Goal: Contribute content: Contribute content

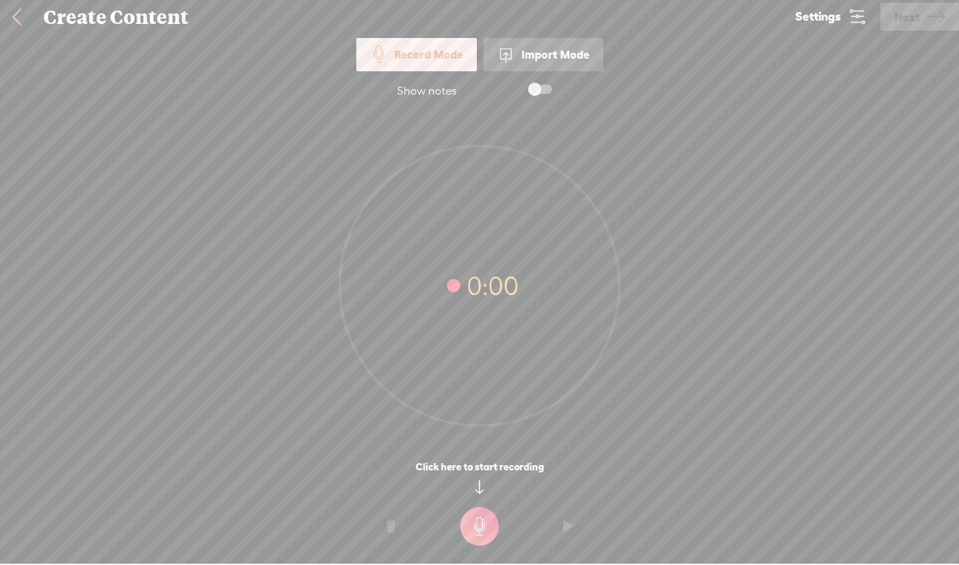
click at [527, 51] on div "Import Mode" at bounding box center [543, 54] width 120 height 33
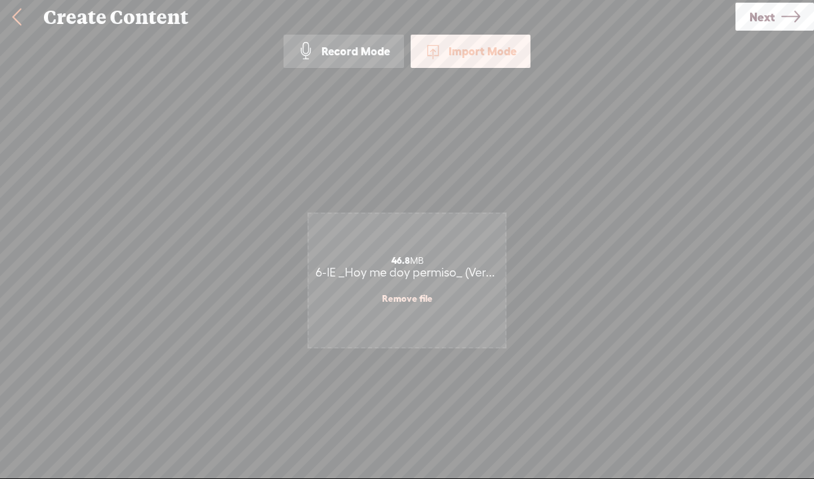
click at [786, 17] on icon at bounding box center [791, 17] width 19 height 34
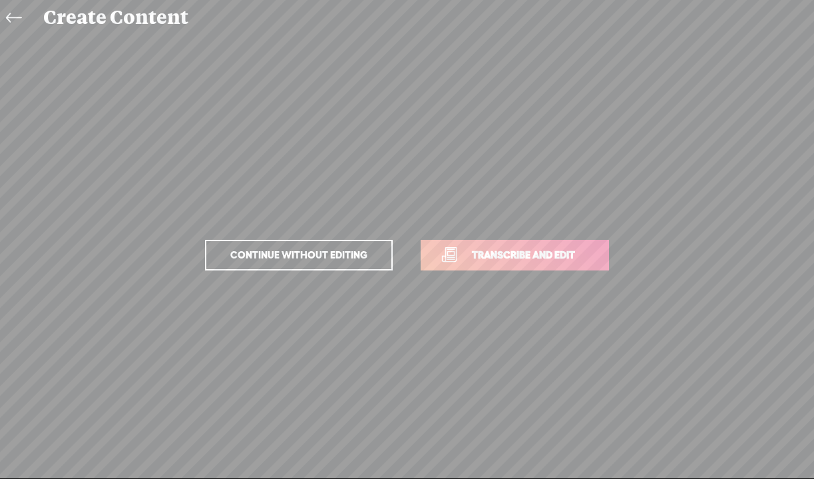
click at [514, 244] on link "Transcribe and edit" at bounding box center [515, 255] width 188 height 31
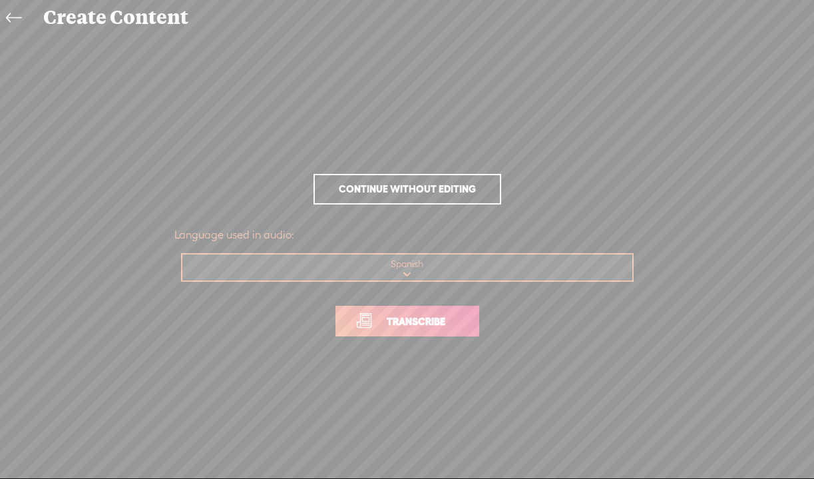
click at [433, 331] on link "Transcribe" at bounding box center [408, 321] width 144 height 31
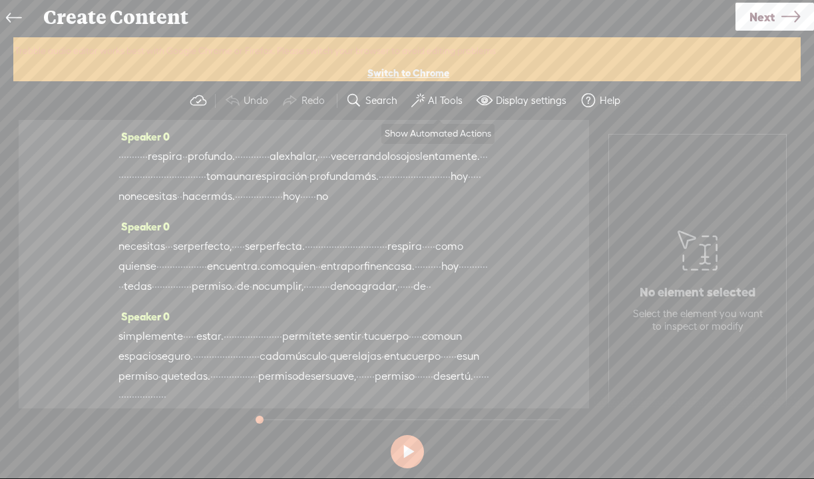
click at [439, 108] on button "AI Tools" at bounding box center [438, 100] width 65 height 27
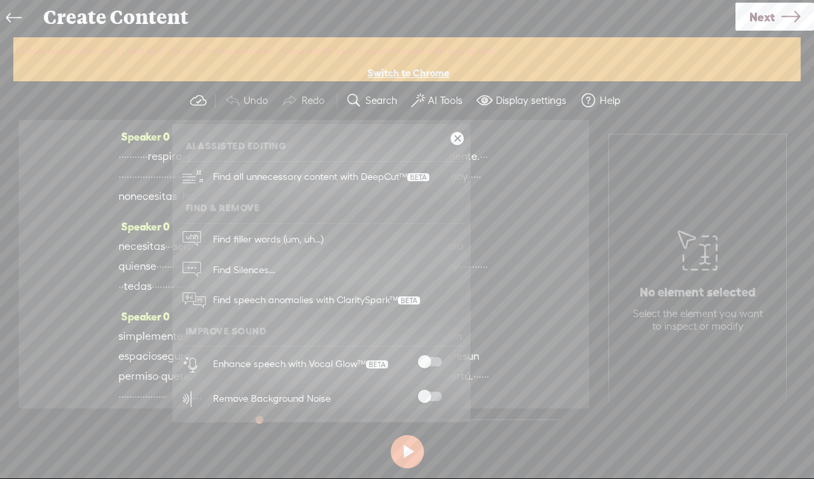
click at [427, 397] on span at bounding box center [430, 396] width 24 height 9
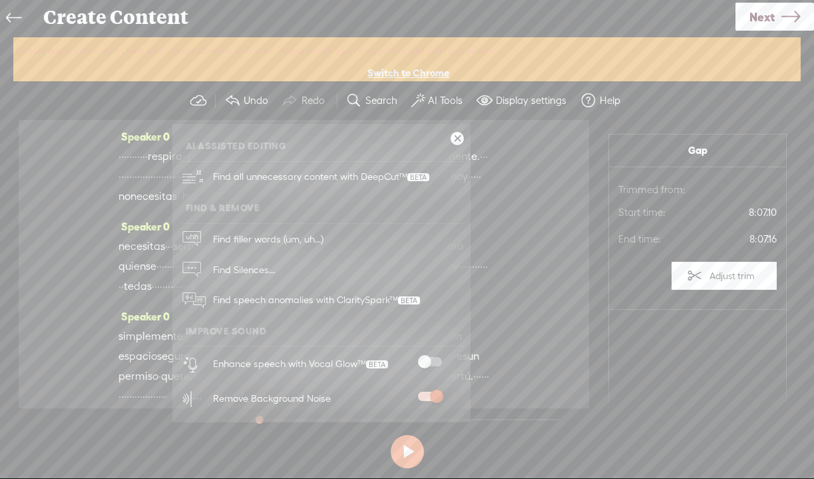
click at [428, 362] on span at bounding box center [430, 361] width 24 height 9
click at [760, 13] on span "Next" at bounding box center [762, 17] width 25 height 34
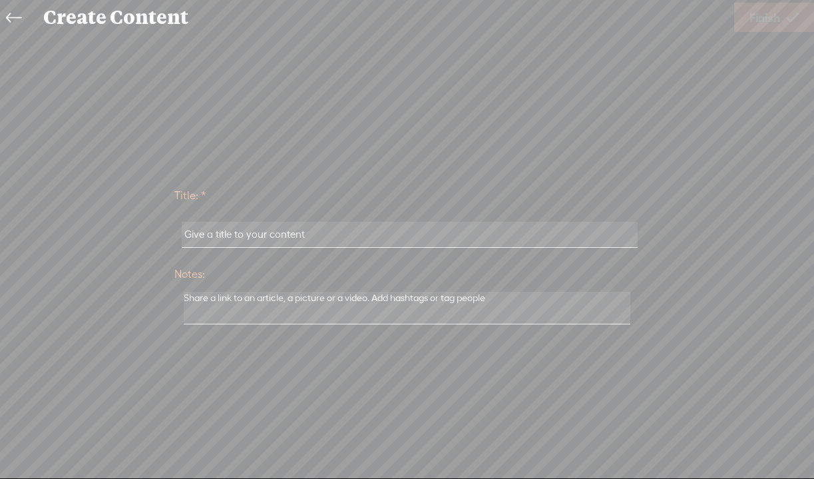
click at [332, 232] on input "text" at bounding box center [410, 235] width 456 height 26
paste input "6-IE _Hoy me doy permiso_ (Versión extendida)"
type input "6-IE _Hoy me doy permiso_ (Versión extendida)"
click at [772, 19] on span "Finish" at bounding box center [765, 18] width 31 height 34
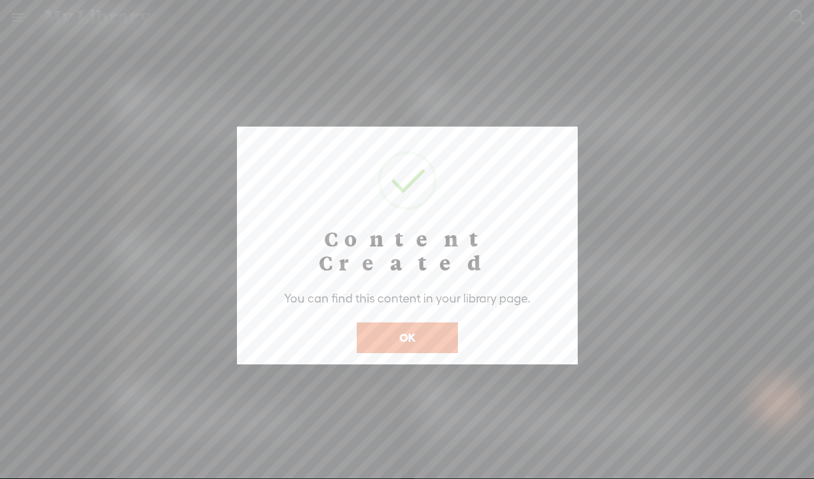
click at [413, 322] on button "OK" at bounding box center [407, 337] width 101 height 31
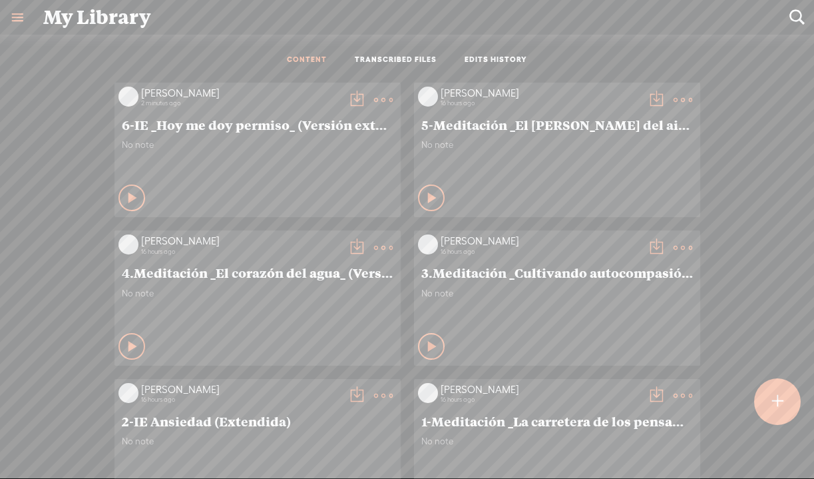
click at [351, 98] on t at bounding box center [357, 100] width 19 height 19
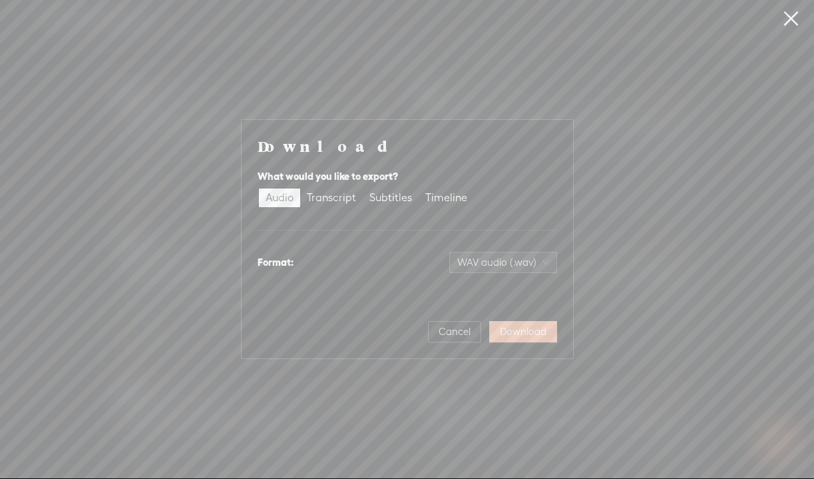
click at [531, 330] on span "Download" at bounding box center [523, 331] width 47 height 13
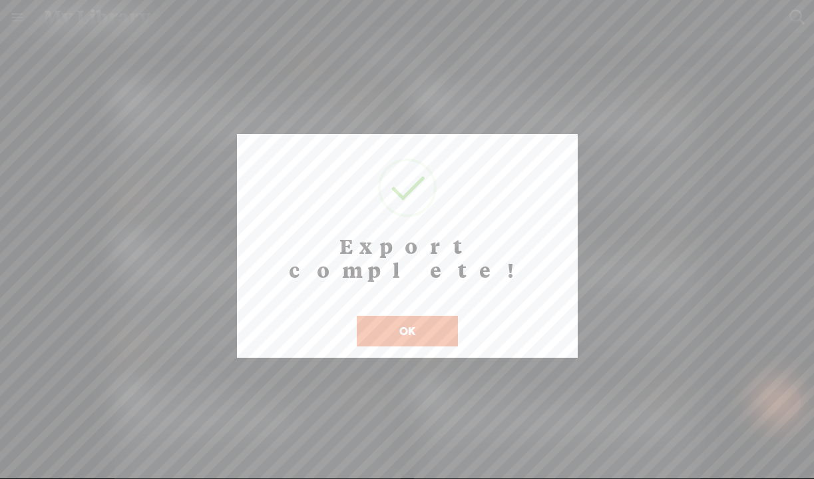
click at [384, 316] on button "OK" at bounding box center [407, 331] width 101 height 31
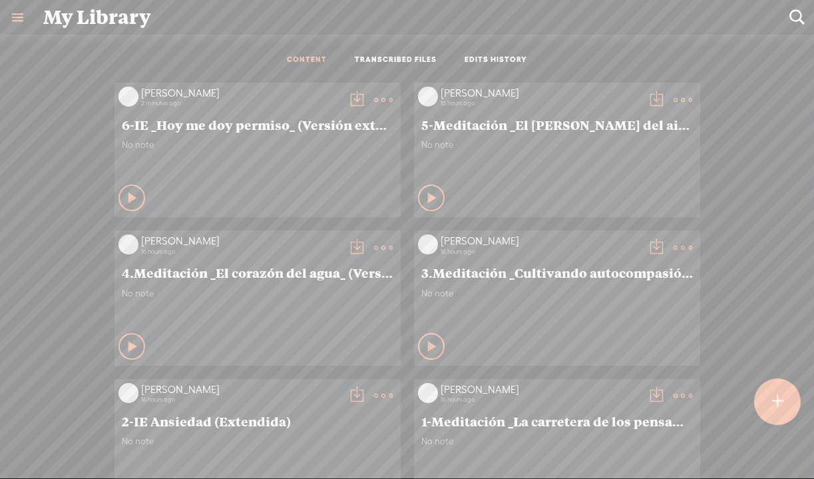
click at [772, 404] on t at bounding box center [777, 401] width 11 height 29
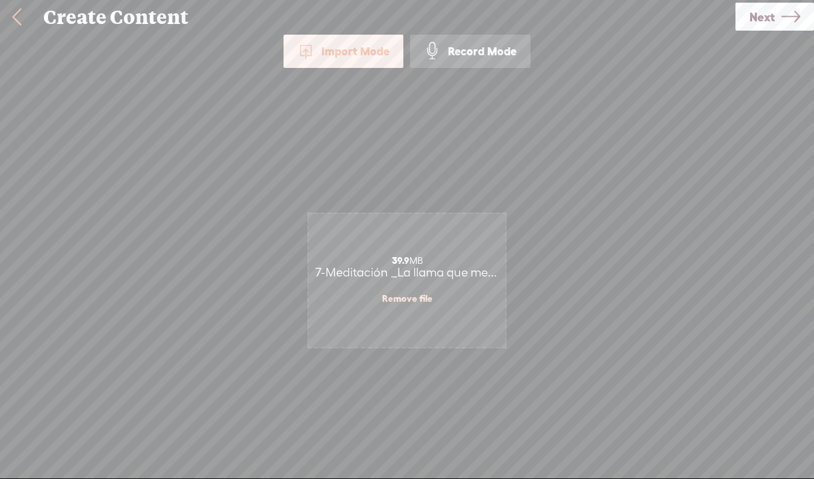
click at [789, 24] on icon at bounding box center [791, 17] width 19 height 34
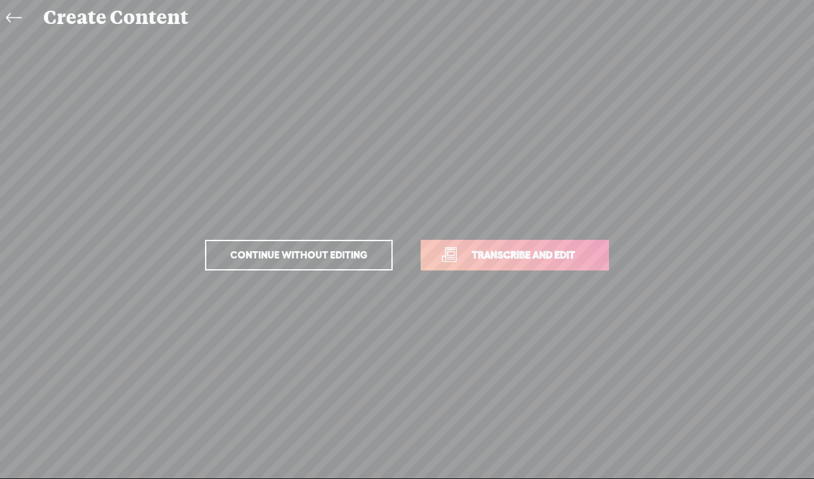
click at [541, 262] on span "Transcribe and edit" at bounding box center [523, 254] width 131 height 15
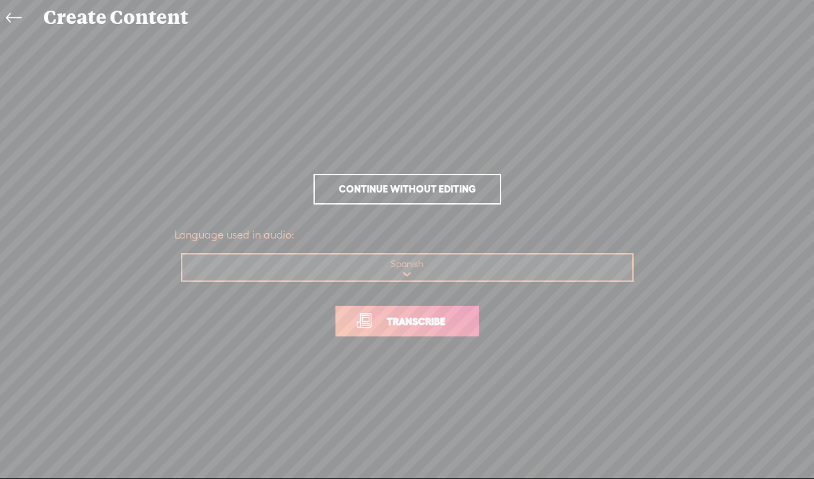
click at [443, 327] on span "Transcribe" at bounding box center [416, 321] width 87 height 15
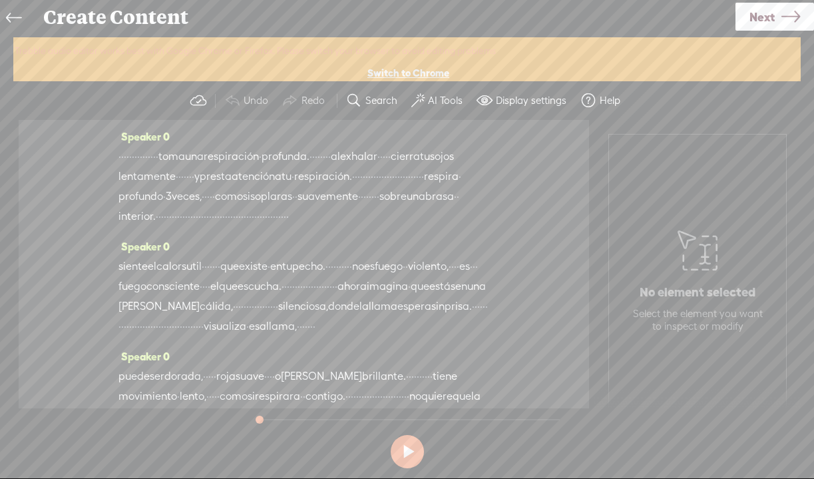
click at [425, 98] on button "AI Tools" at bounding box center [438, 100] width 65 height 27
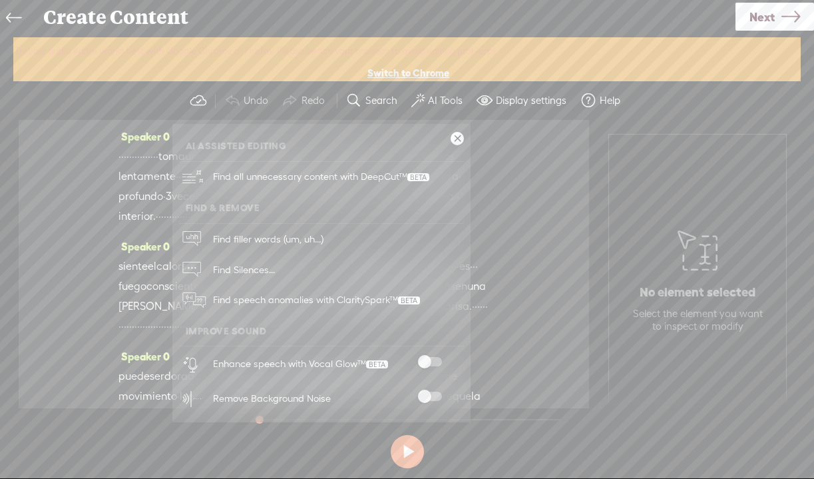
click at [429, 392] on span at bounding box center [430, 396] width 24 height 9
click at [424, 358] on span at bounding box center [430, 361] width 24 height 9
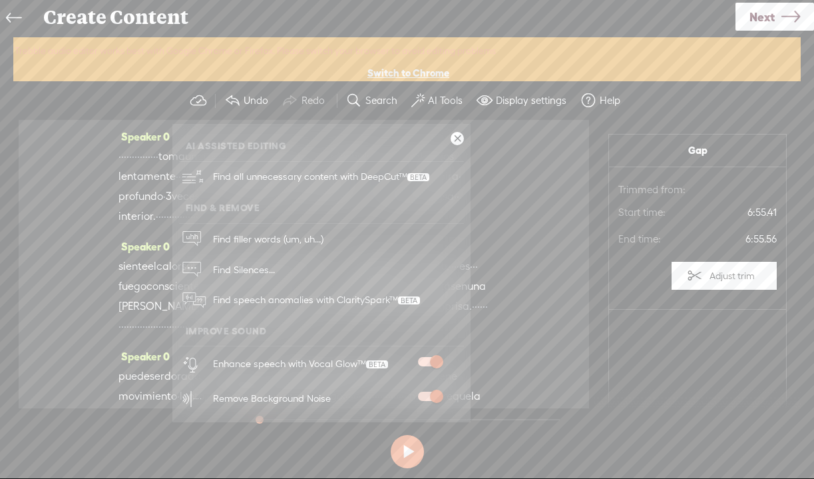
click at [768, 15] on span "Next" at bounding box center [762, 17] width 25 height 34
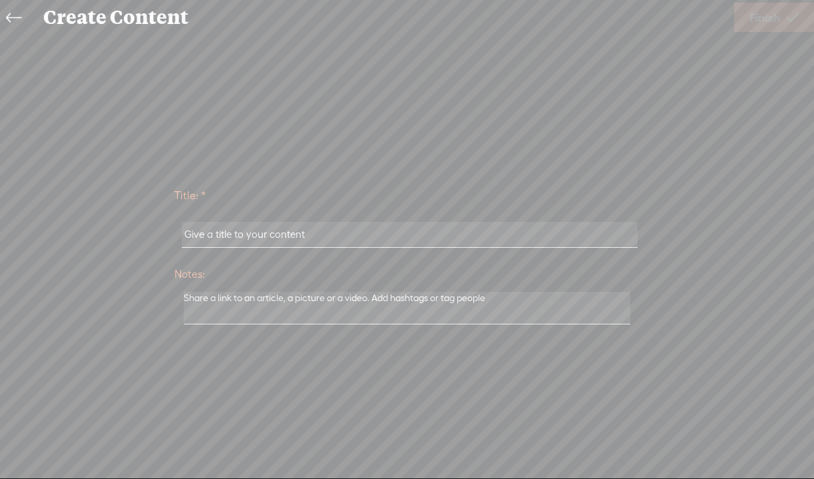
click at [302, 239] on input "text" at bounding box center [410, 235] width 456 height 26
paste input "7-Meditación _La llama que me habita_ (Versión extendida)"
type input "7-Meditación _La llama que me habita_ (Versión extendida)"
click at [767, 22] on span "Finish" at bounding box center [765, 18] width 31 height 34
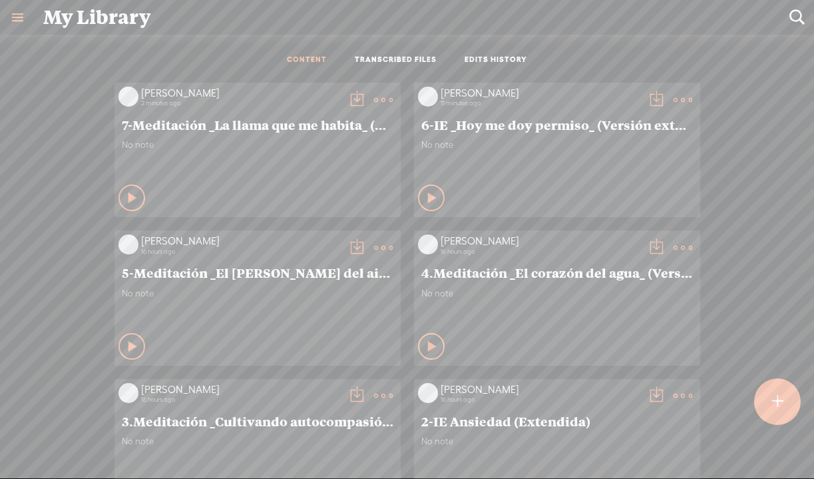
click at [352, 102] on t at bounding box center [357, 100] width 19 height 19
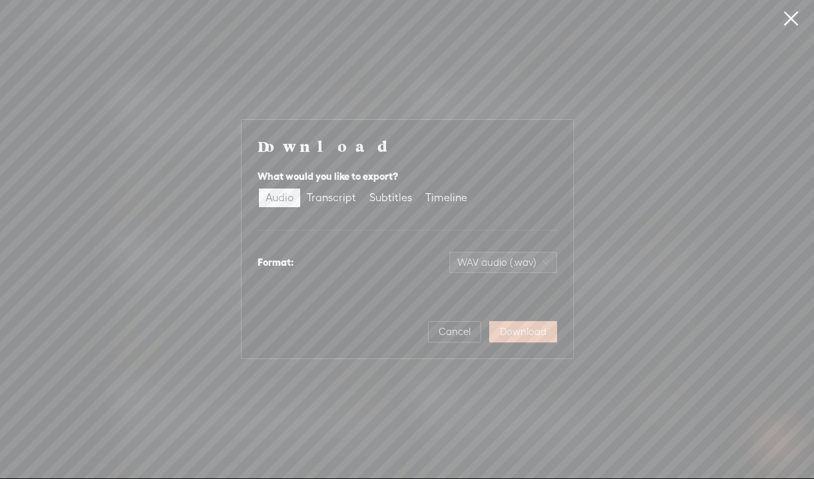
click at [531, 328] on span "Download" at bounding box center [523, 331] width 47 height 13
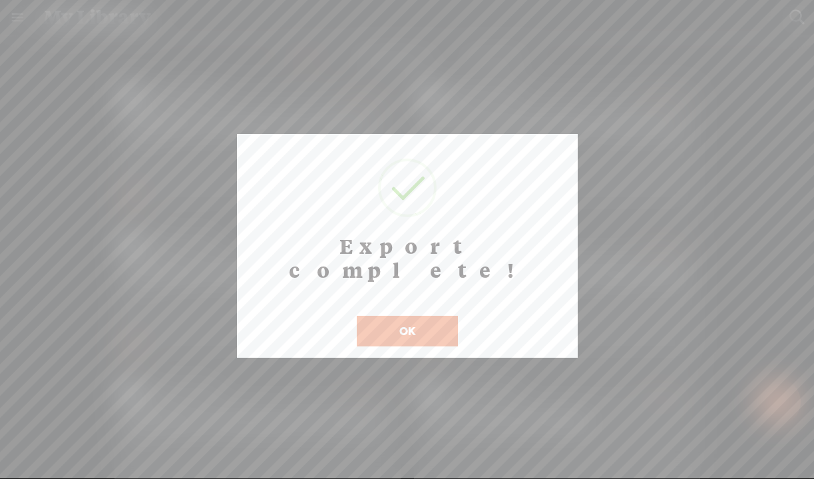
click at [397, 316] on button "OK" at bounding box center [407, 331] width 101 height 31
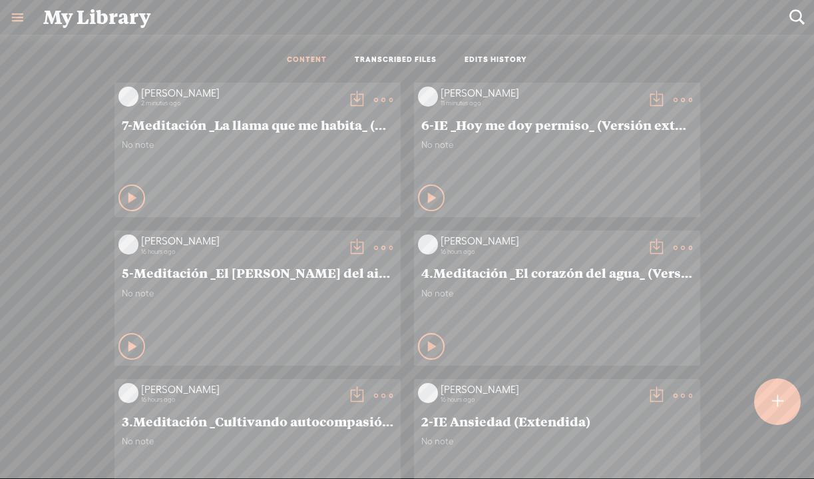
click at [776, 395] on t at bounding box center [778, 401] width 12 height 31
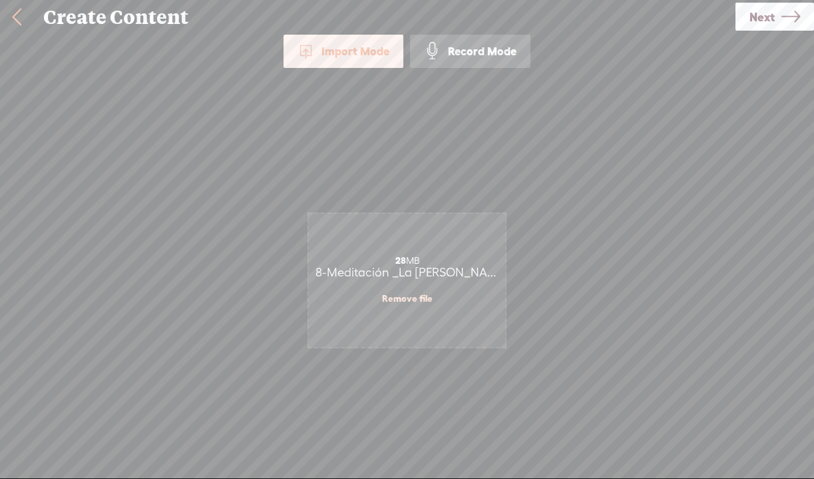
click at [762, 17] on span "Next" at bounding box center [762, 17] width 25 height 34
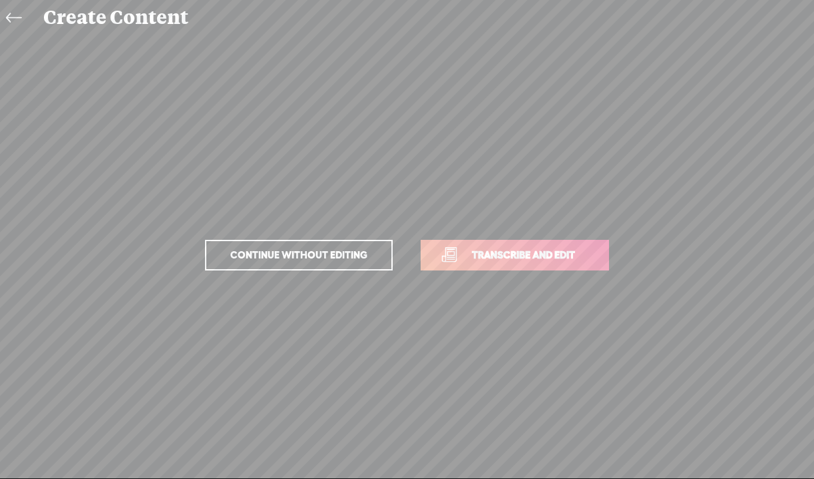
click at [501, 258] on span "Transcribe and edit" at bounding box center [523, 254] width 131 height 15
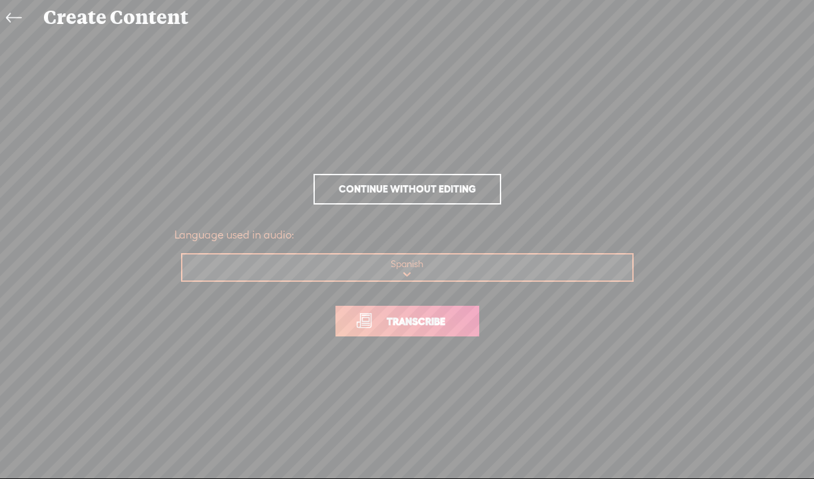
click at [433, 328] on link "Transcribe" at bounding box center [408, 321] width 144 height 31
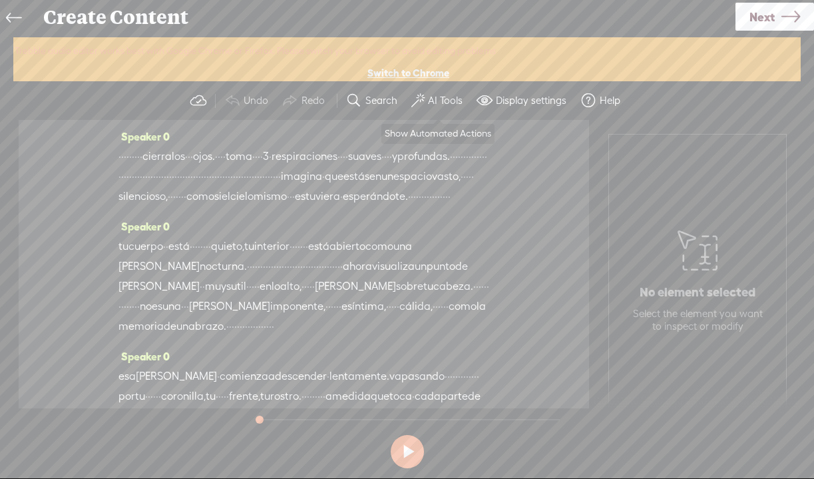
click at [435, 96] on label "AI Tools" at bounding box center [445, 100] width 35 height 13
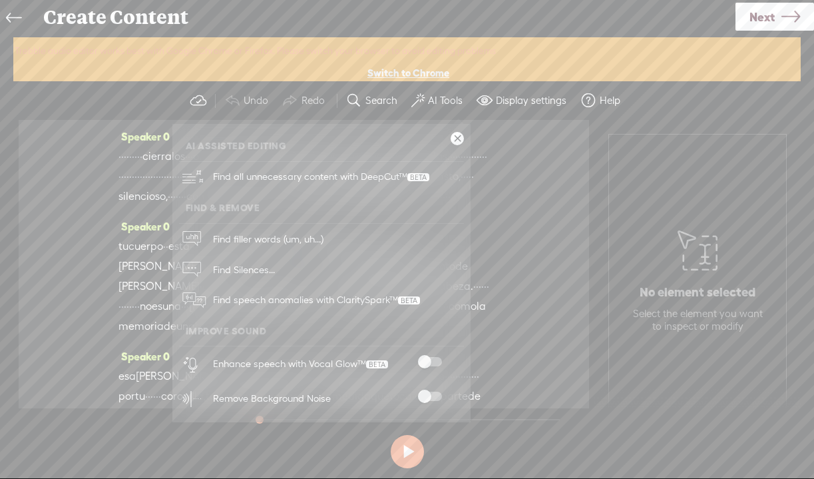
click at [430, 396] on span at bounding box center [430, 396] width 24 height 9
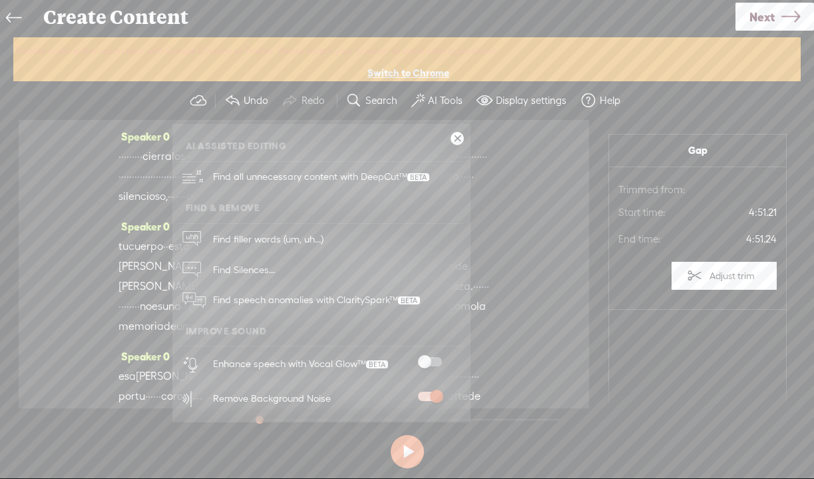
click at [427, 358] on span at bounding box center [430, 361] width 24 height 9
click at [761, 19] on span "Next" at bounding box center [762, 17] width 25 height 34
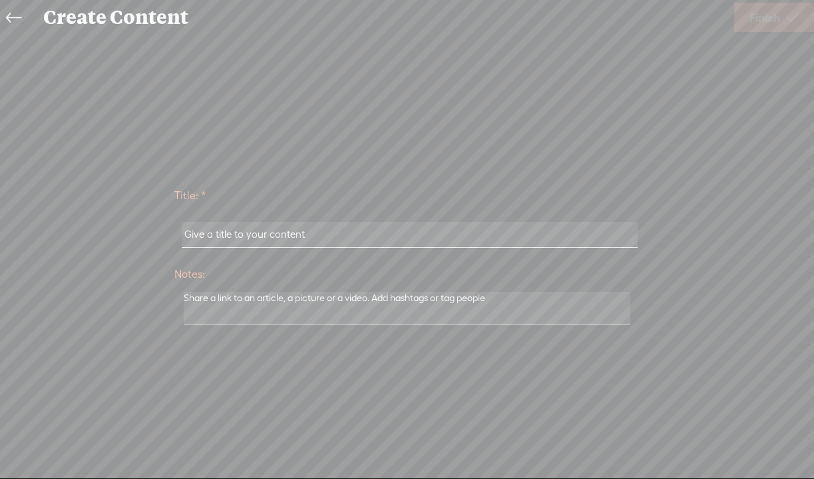
click at [314, 238] on input "text" at bounding box center [410, 235] width 456 height 26
paste input "8-Meditación _La [PERSON_NAME] que desciende_ (Versión extendida)"
type input "8-Meditación _La [PERSON_NAME] que desciende_ (Versión extendida)"
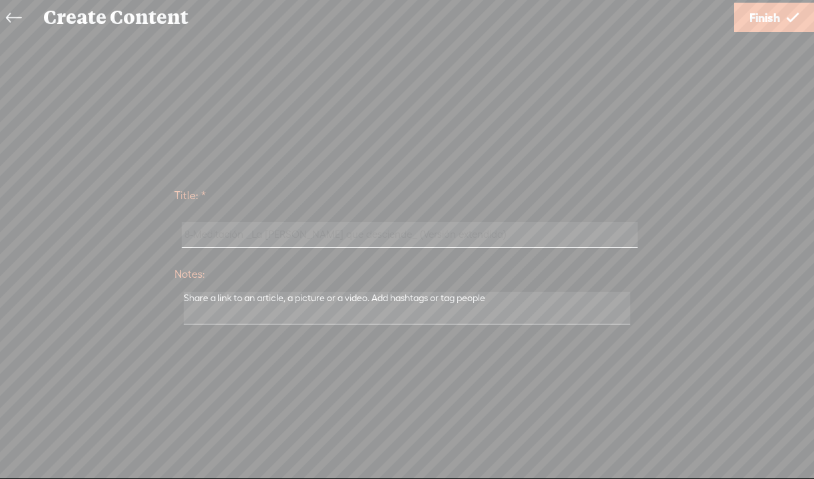
click at [779, 19] on span "Finish" at bounding box center [765, 18] width 31 height 34
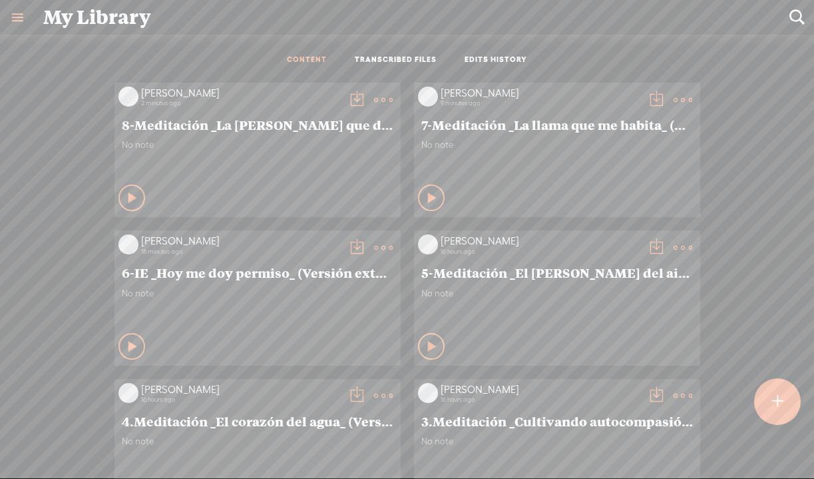
click at [352, 95] on t at bounding box center [357, 100] width 19 height 19
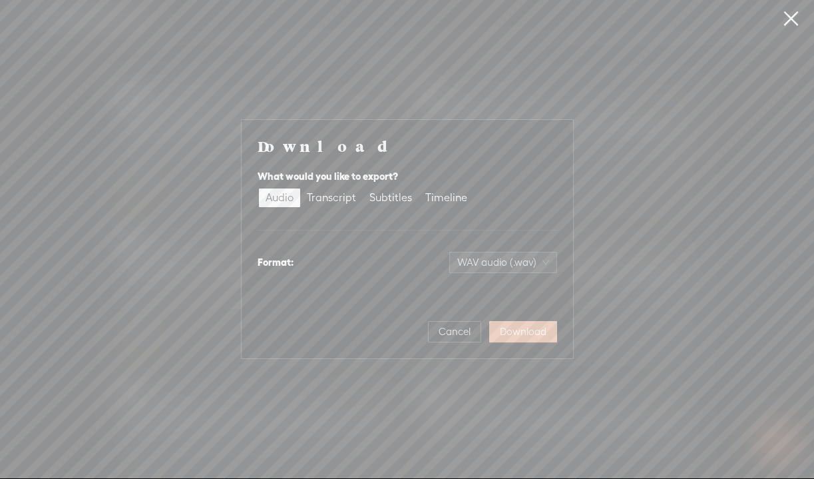
click at [536, 334] on span "Download" at bounding box center [523, 331] width 47 height 13
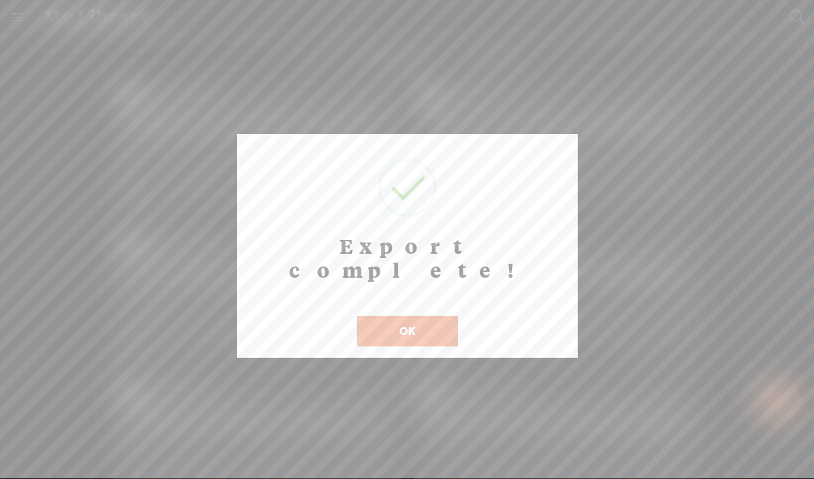
click at [419, 316] on button "OK" at bounding box center [407, 331] width 101 height 31
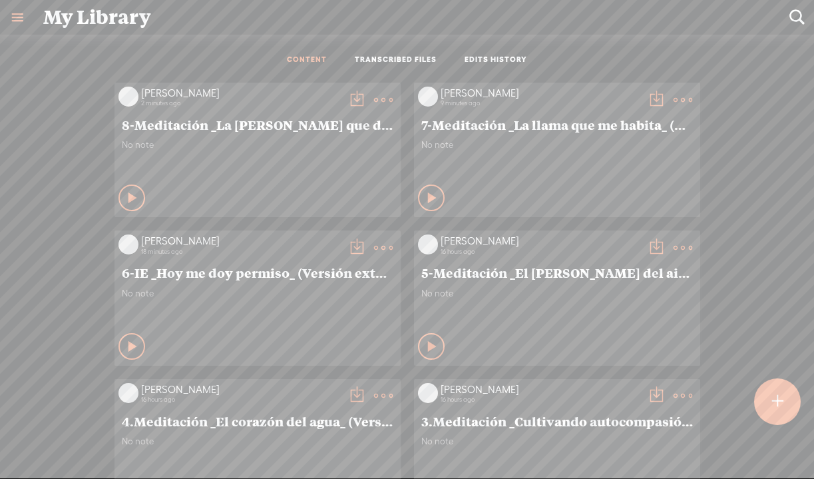
click at [762, 401] on div at bounding box center [777, 401] width 47 height 47
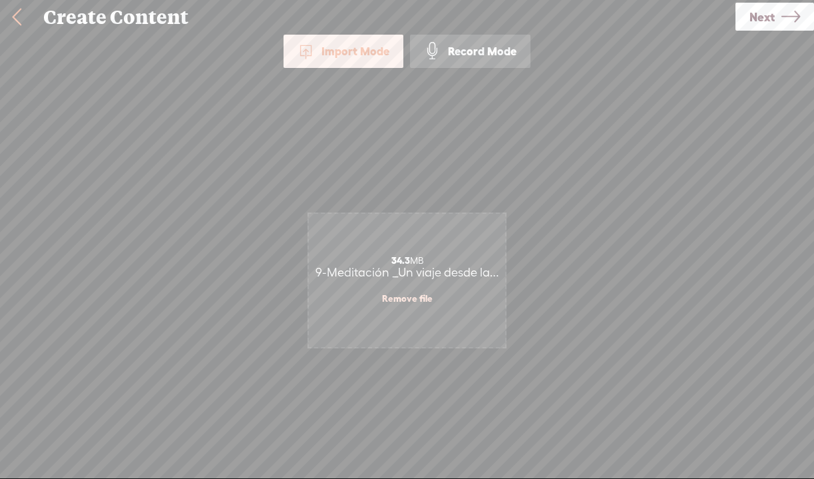
click at [764, 19] on span "Next" at bounding box center [762, 17] width 25 height 34
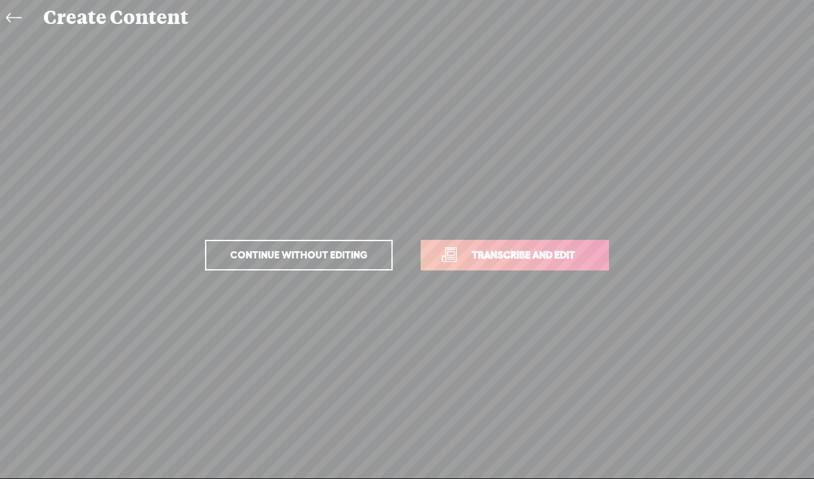
click at [510, 230] on p "Continue without editing Transcribe and edit" at bounding box center [407, 255] width 466 height 59
click at [500, 252] on span "Transcribe and edit" at bounding box center [523, 254] width 131 height 15
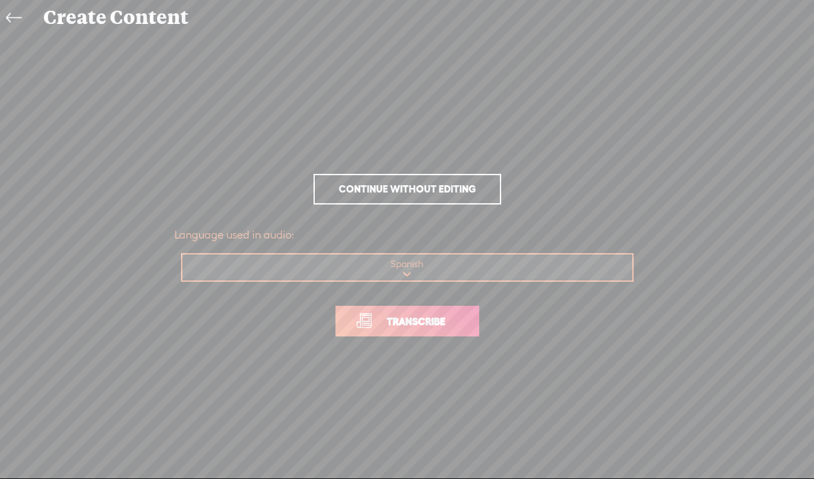
click at [423, 325] on span "Transcribe" at bounding box center [416, 321] width 87 height 15
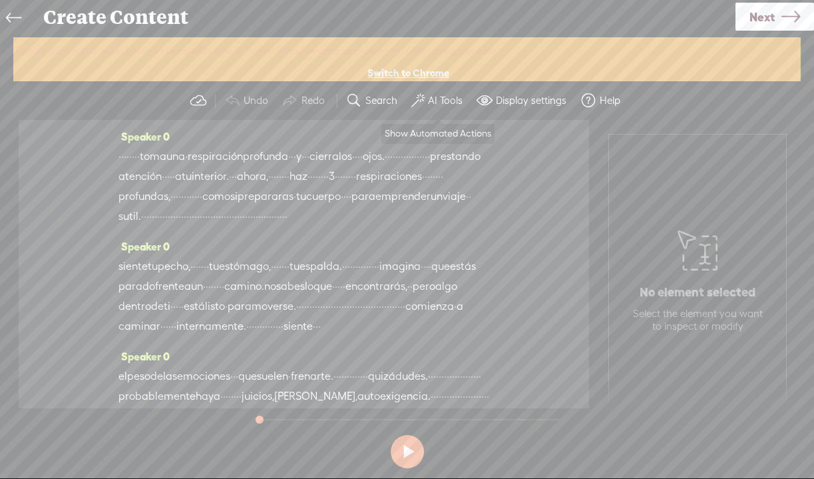
click at [434, 100] on label "AI Tools" at bounding box center [445, 100] width 35 height 13
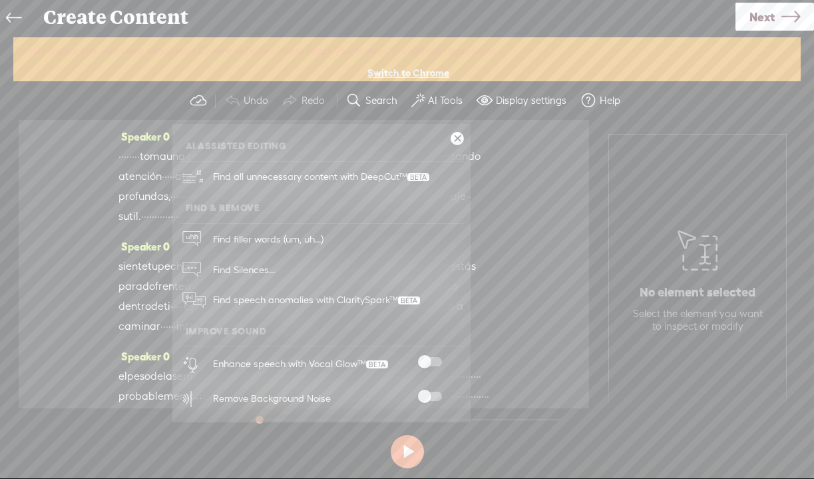
click at [423, 395] on span at bounding box center [430, 396] width 24 height 9
click at [426, 358] on span at bounding box center [430, 361] width 24 height 9
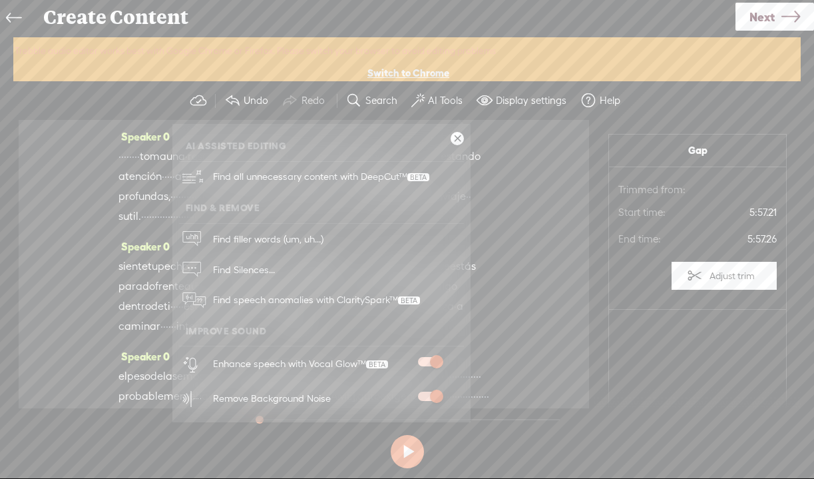
click at [775, 17] on link "Next" at bounding box center [775, 17] width 79 height 28
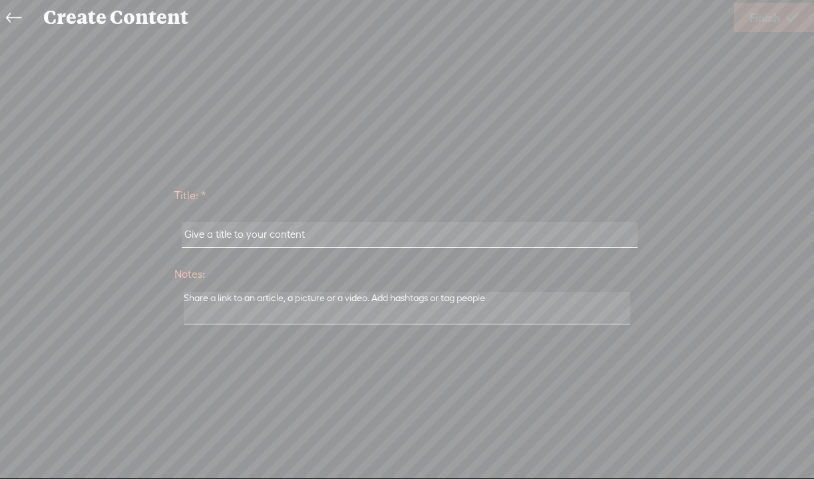
click at [364, 237] on input "text" at bounding box center [410, 235] width 456 height 26
paste input "9-Meditación _Un viaje desde la resistencia hacia la auto aceptación_ (Versión …"
type input "9-Meditación _Un viaje desde la resistencia hacia la auto aceptación_ (Versión …"
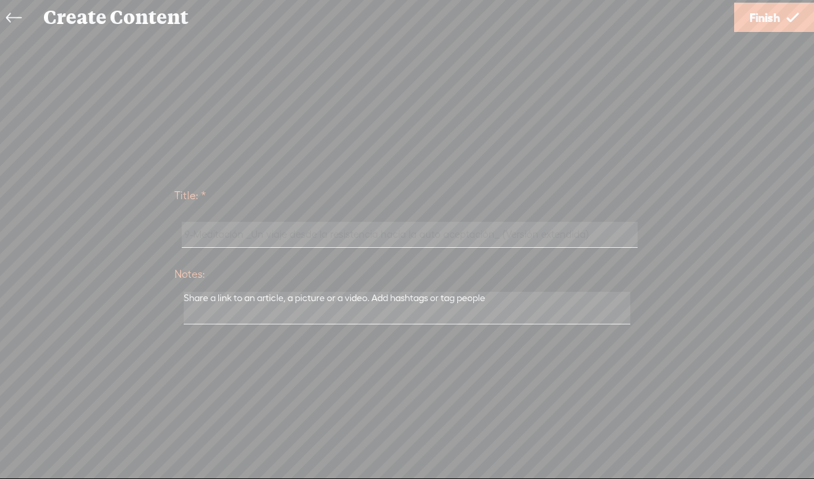
click at [781, 21] on link "Finish" at bounding box center [774, 17] width 80 height 29
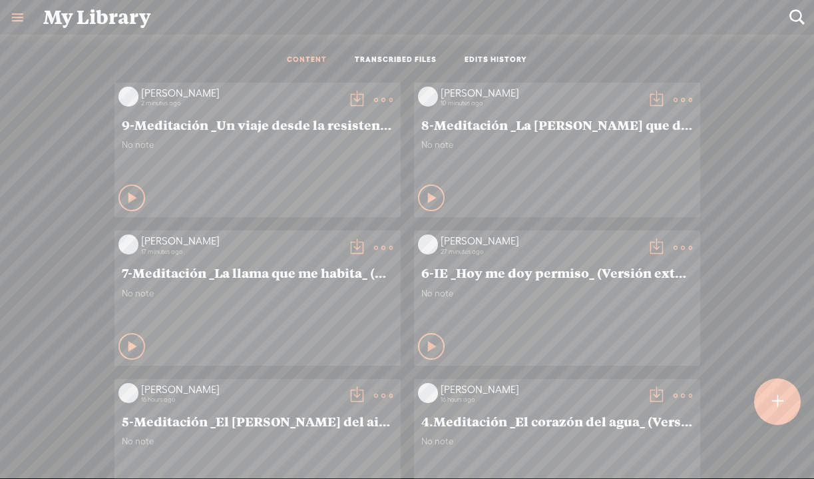
click at [354, 99] on t at bounding box center [357, 100] width 19 height 19
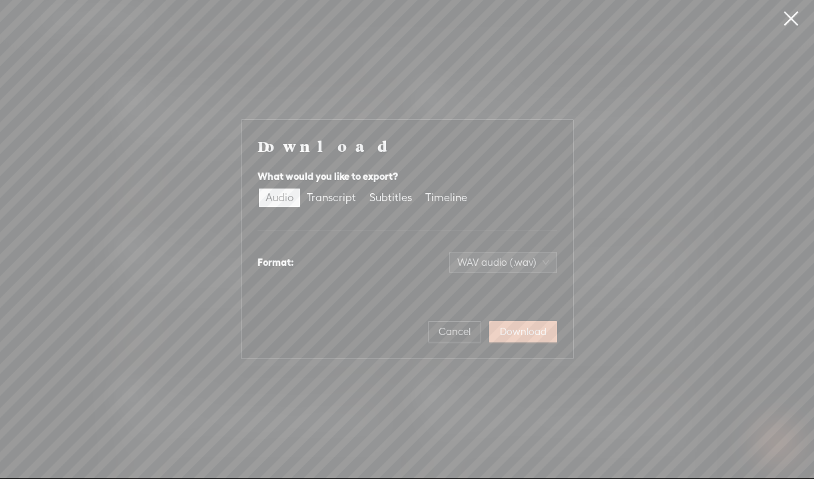
click at [524, 336] on span "Download" at bounding box center [523, 331] width 47 height 13
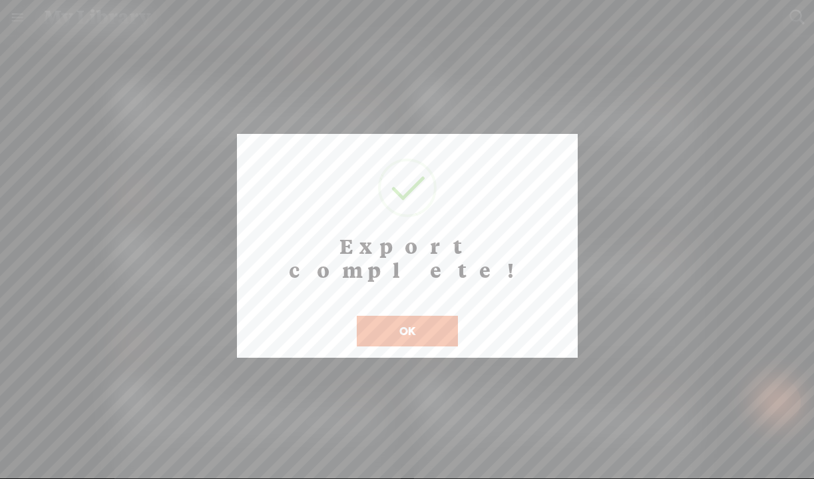
click at [425, 316] on button "OK" at bounding box center [407, 331] width 101 height 31
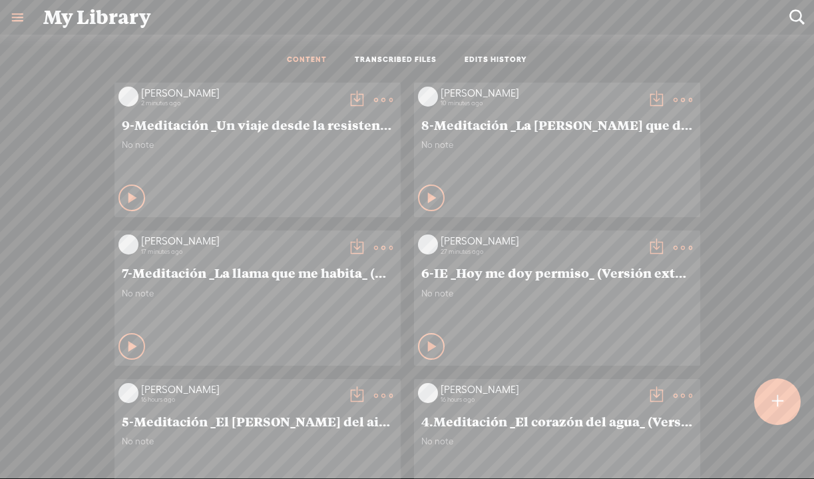
click at [770, 401] on div at bounding box center [777, 401] width 47 height 47
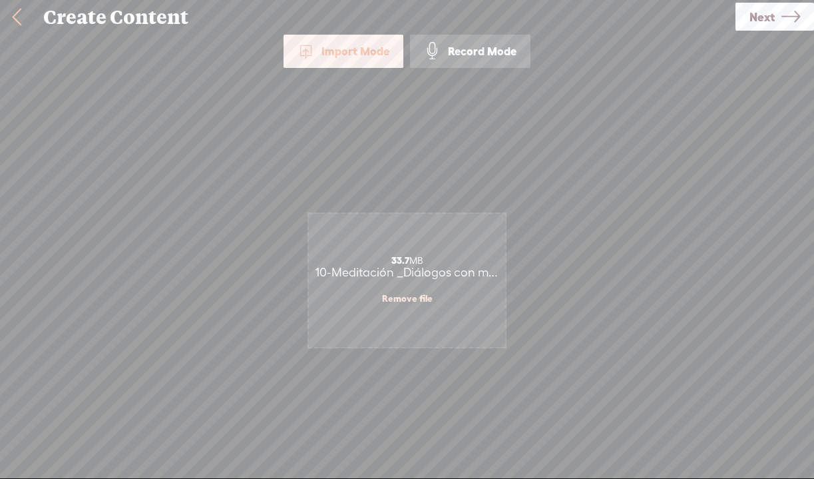
click at [768, 22] on span "Next" at bounding box center [762, 17] width 25 height 34
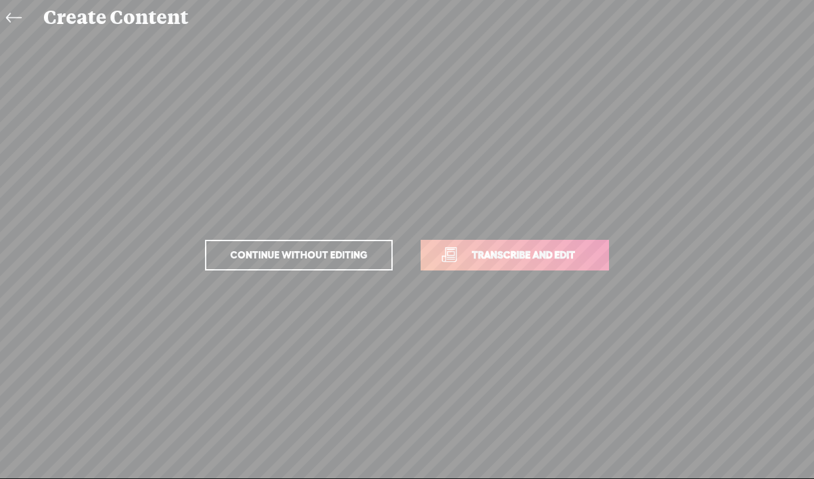
click at [518, 264] on link "Transcribe and edit" at bounding box center [515, 255] width 188 height 31
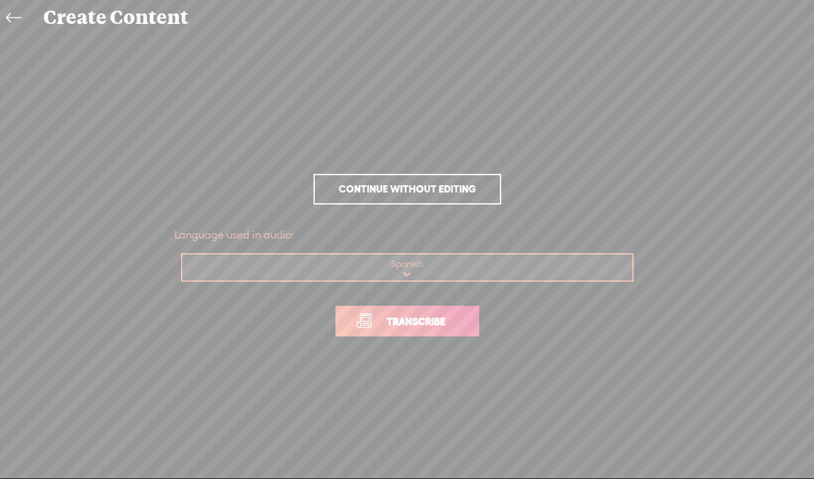
click at [448, 321] on span "Transcribe" at bounding box center [416, 321] width 87 height 15
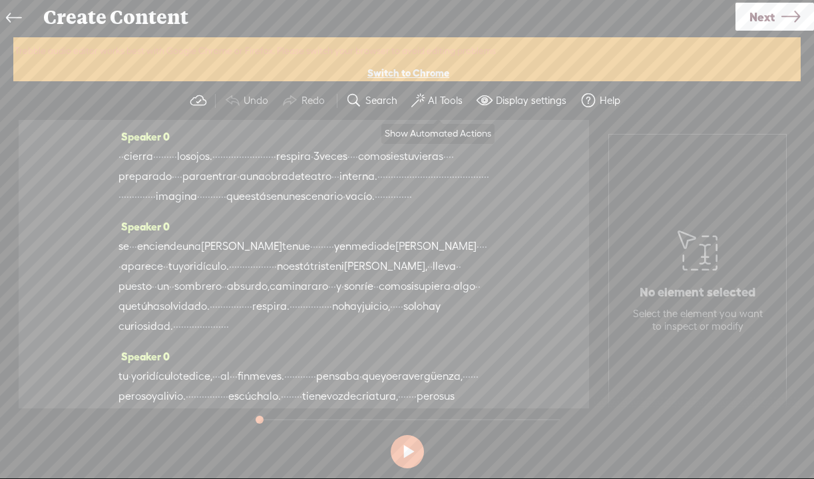
click at [426, 96] on button "AI Tools" at bounding box center [438, 100] width 65 height 27
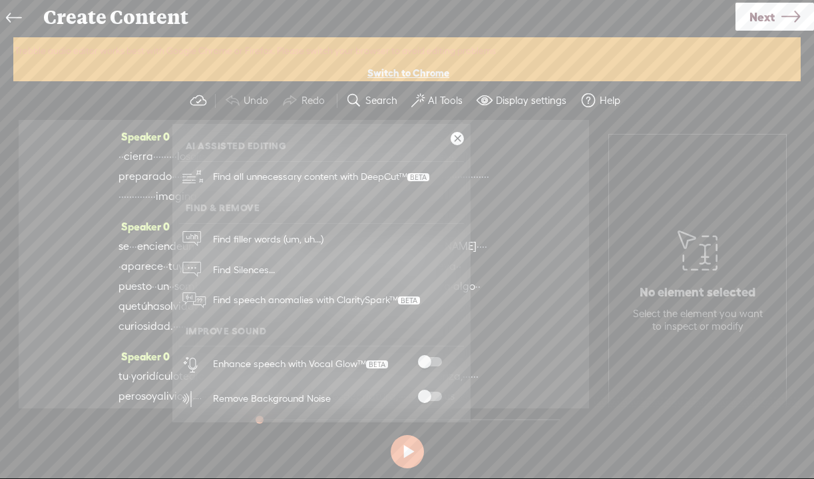
click at [427, 395] on span at bounding box center [430, 396] width 24 height 9
click at [426, 357] on span at bounding box center [430, 361] width 24 height 9
click at [769, 12] on span "Next" at bounding box center [762, 17] width 25 height 34
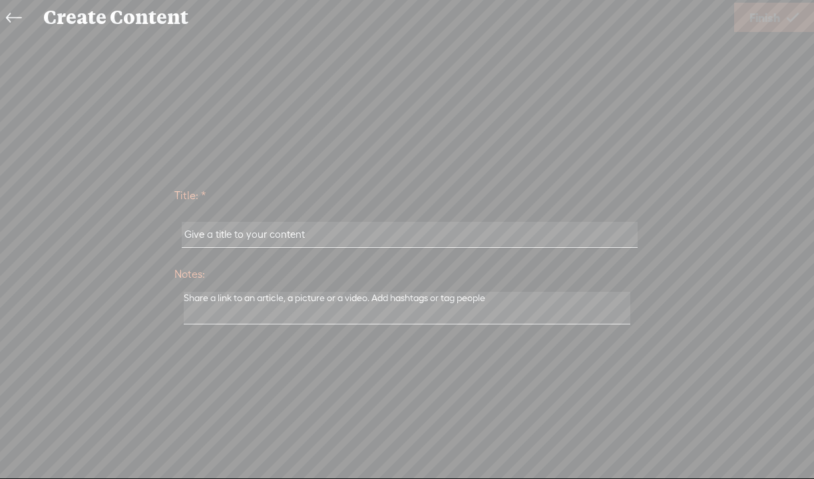
click at [275, 238] on input "text" at bounding box center [410, 235] width 456 height 26
paste input "10-Meditación _Diálogos con mi Yo ridículo_ (Versión extendida)"
type input "10-Meditación _Diálogos con mi Yo ridículo_ (Versión extendida)"
click at [768, 24] on span "Finish" at bounding box center [765, 18] width 31 height 34
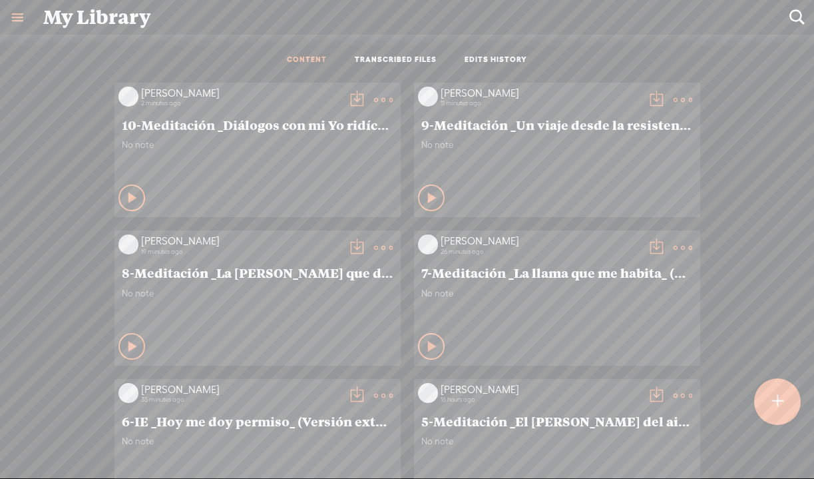
click at [352, 95] on t at bounding box center [357, 100] width 19 height 19
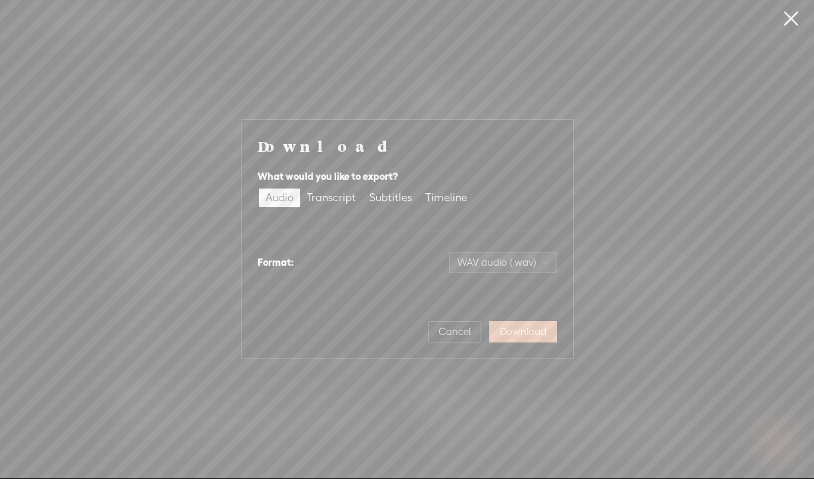
click at [508, 330] on span "Download" at bounding box center [523, 331] width 47 height 13
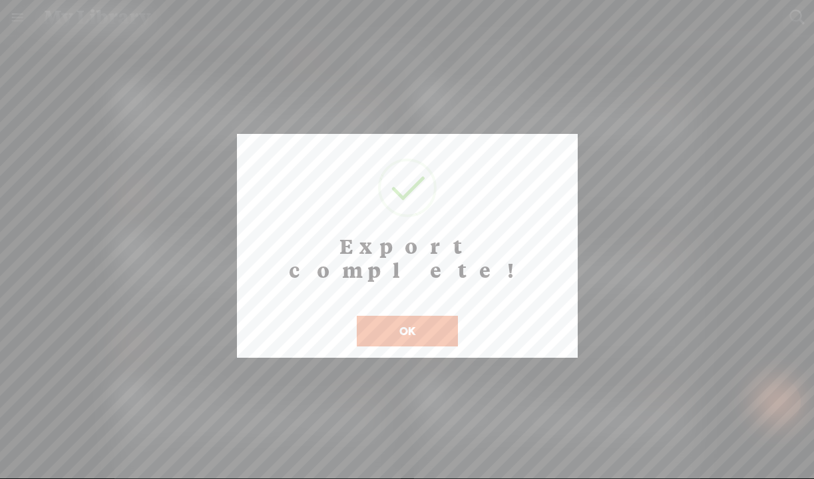
click at [415, 316] on button "OK" at bounding box center [407, 331] width 101 height 31
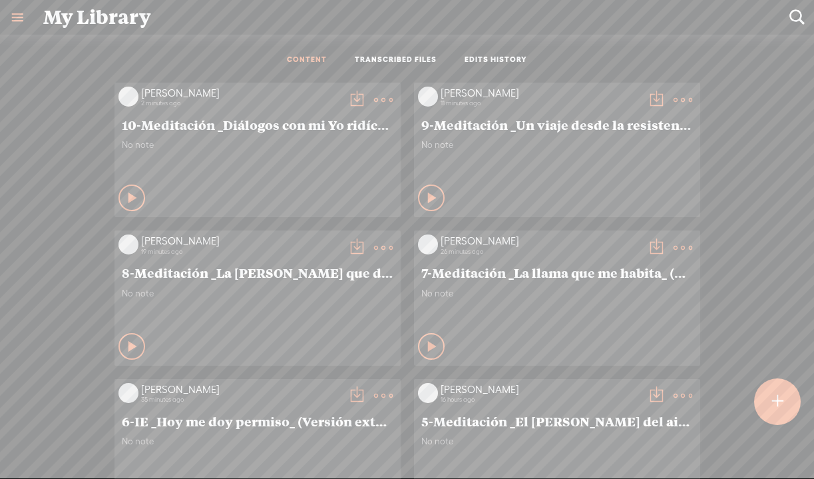
click at [770, 408] on div at bounding box center [777, 401] width 49 height 49
